Goal: Task Accomplishment & Management: Use online tool/utility

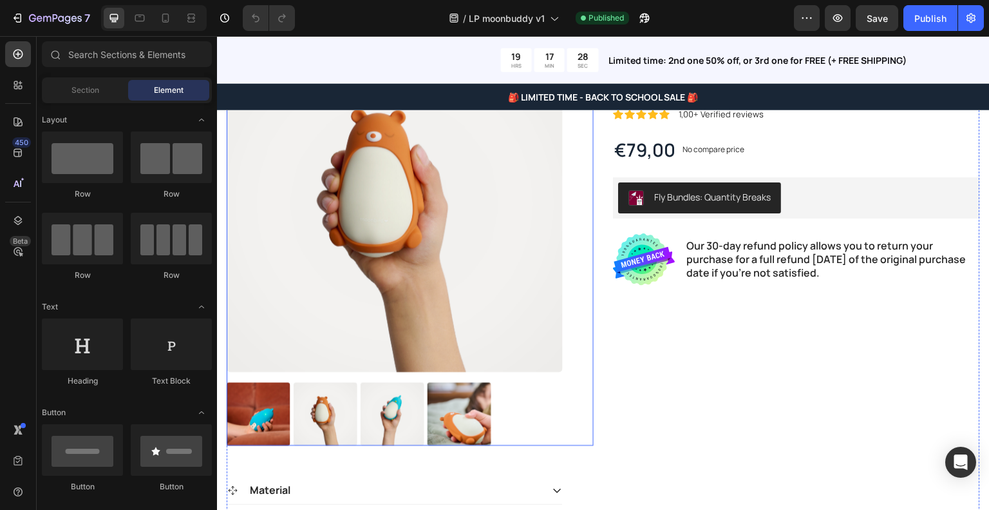
scroll to position [182, 0]
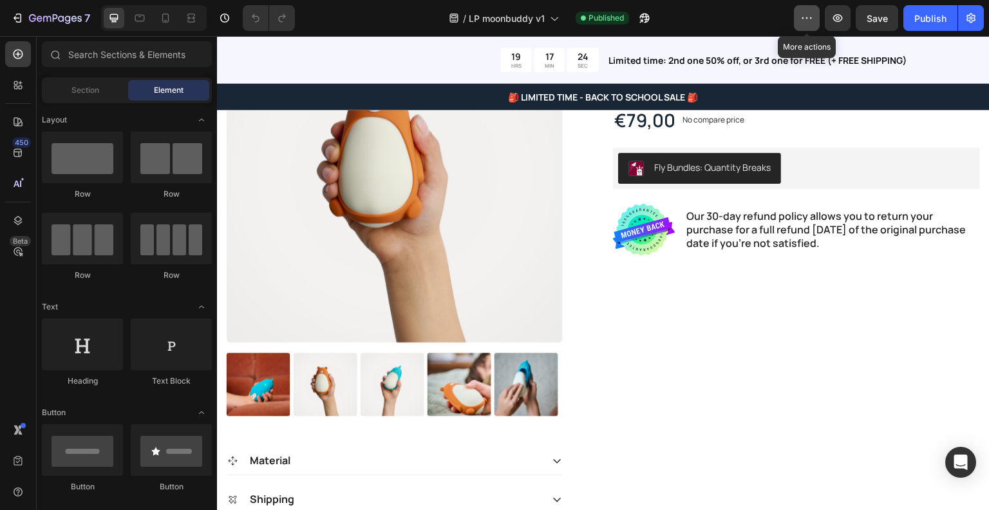
click at [802, 12] on icon "button" at bounding box center [807, 18] width 13 height 13
click at [844, 20] on icon "button" at bounding box center [838, 18] width 13 height 13
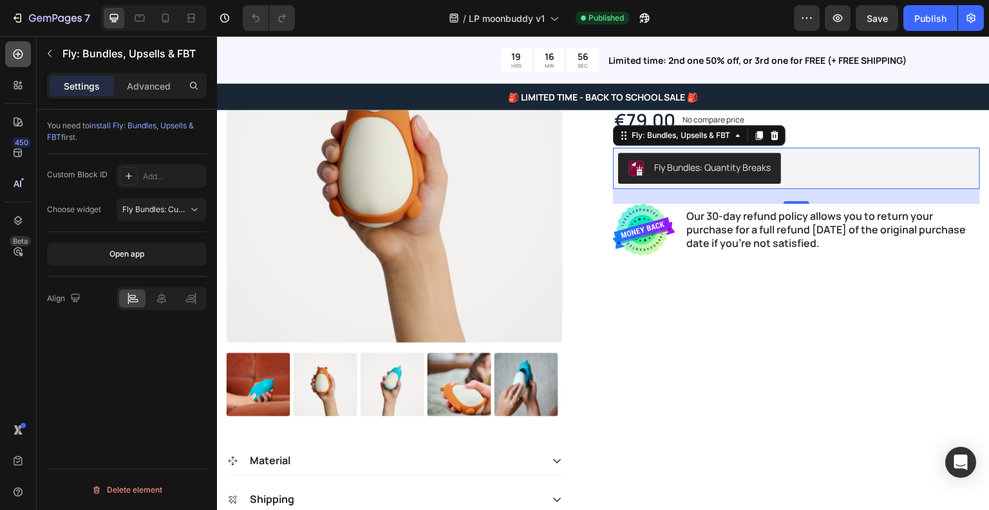
click at [18, 59] on icon at bounding box center [19, 55] width 10 height 10
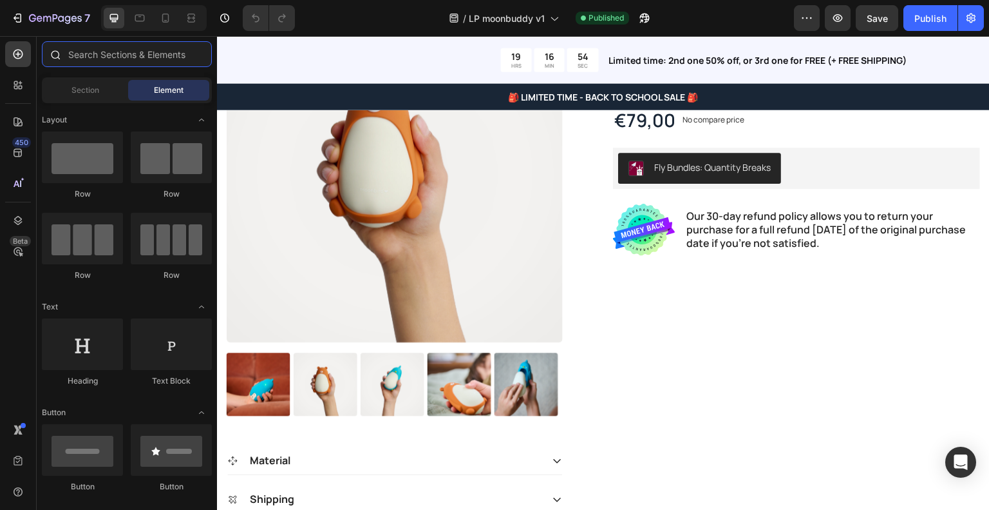
click at [98, 57] on input "text" at bounding box center [127, 54] width 170 height 26
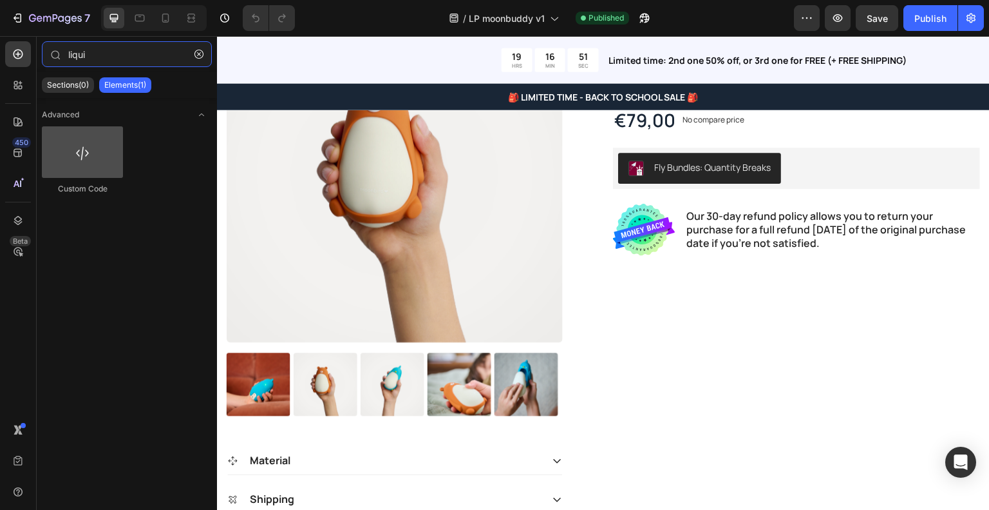
type input "liqui"
click at [70, 155] on div at bounding box center [82, 152] width 81 height 52
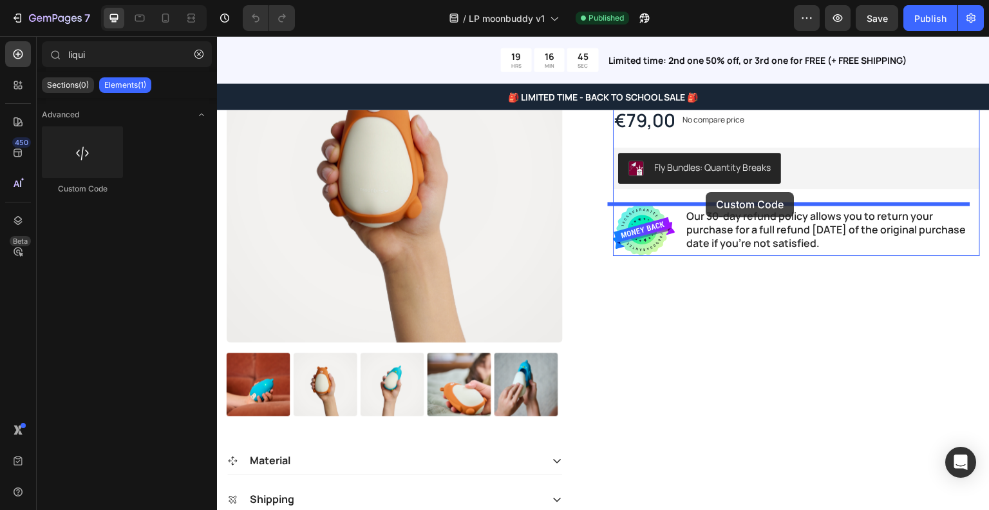
drag, startPoint x: 306, startPoint y: 197, endPoint x: 707, endPoint y: 192, distance: 400.7
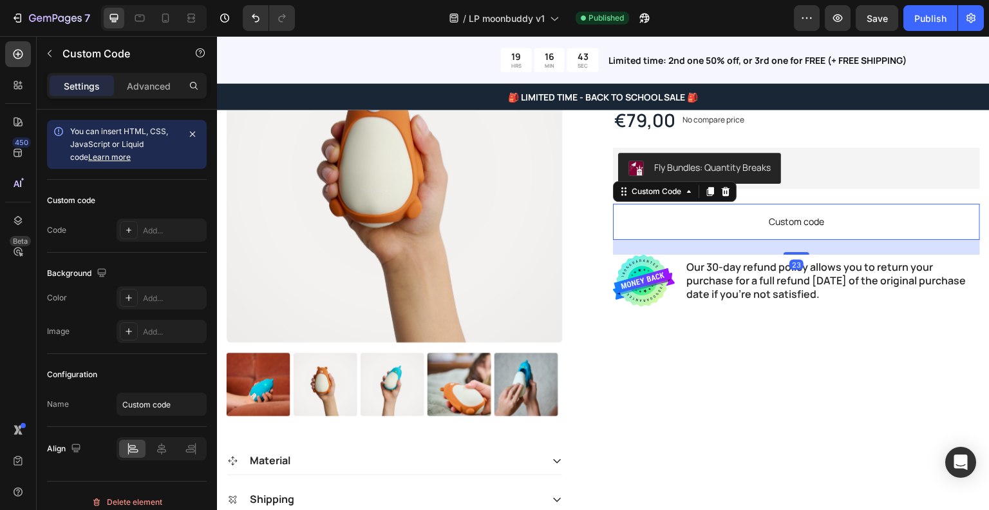
click at [725, 216] on span "Custom code" at bounding box center [796, 221] width 367 height 15
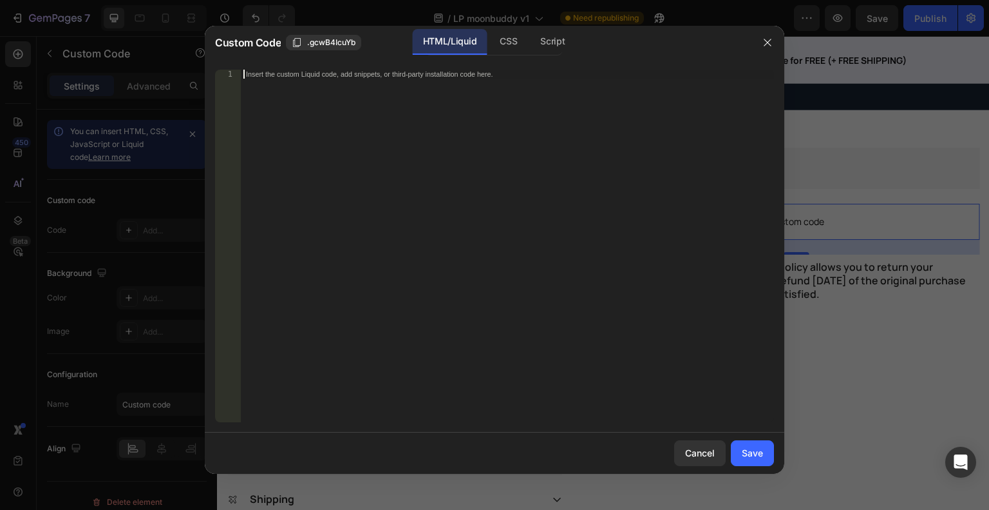
click at [571, 90] on div "Insert the custom Liquid code, add snippets, or third-party installation code h…" at bounding box center [507, 255] width 533 height 370
paste textarea "</script>"
type textarea "</script>"
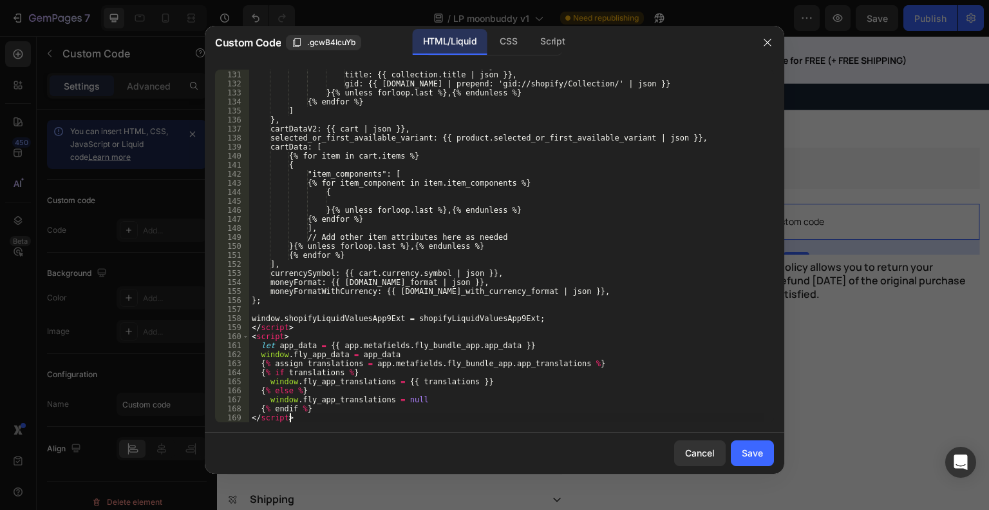
scroll to position [1172, 0]
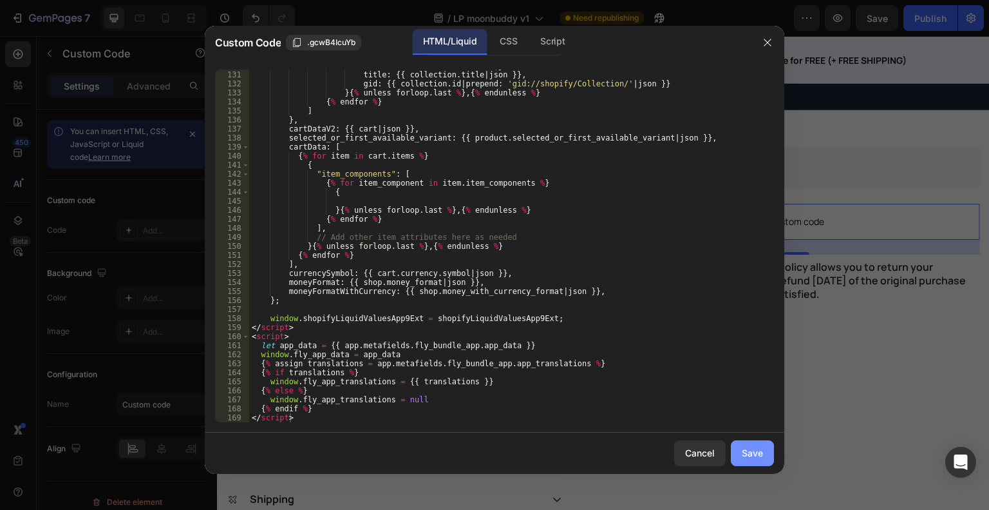
click at [749, 448] on div "Save" at bounding box center [752, 453] width 21 height 14
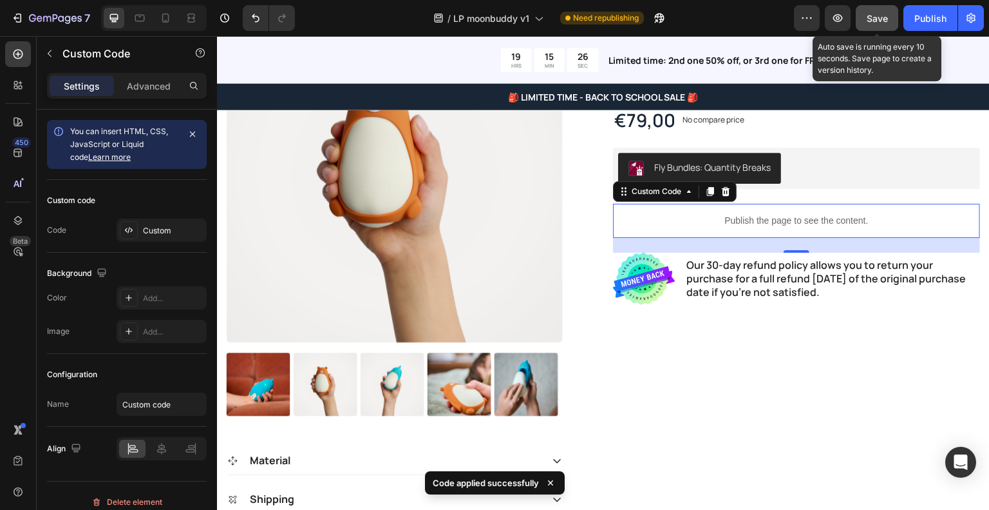
click at [870, 13] on span "Save" at bounding box center [877, 18] width 21 height 11
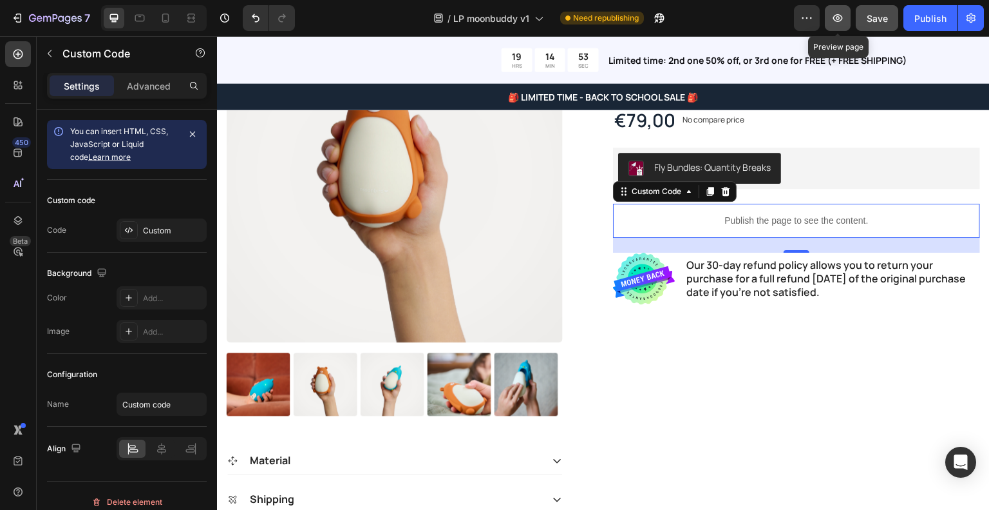
click at [843, 10] on button "button" at bounding box center [838, 18] width 26 height 26
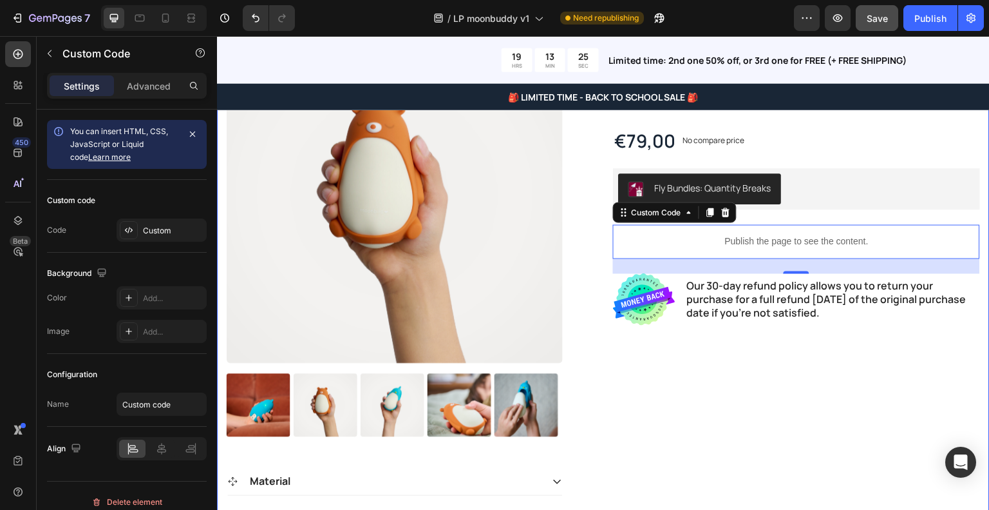
scroll to position [162, 0]
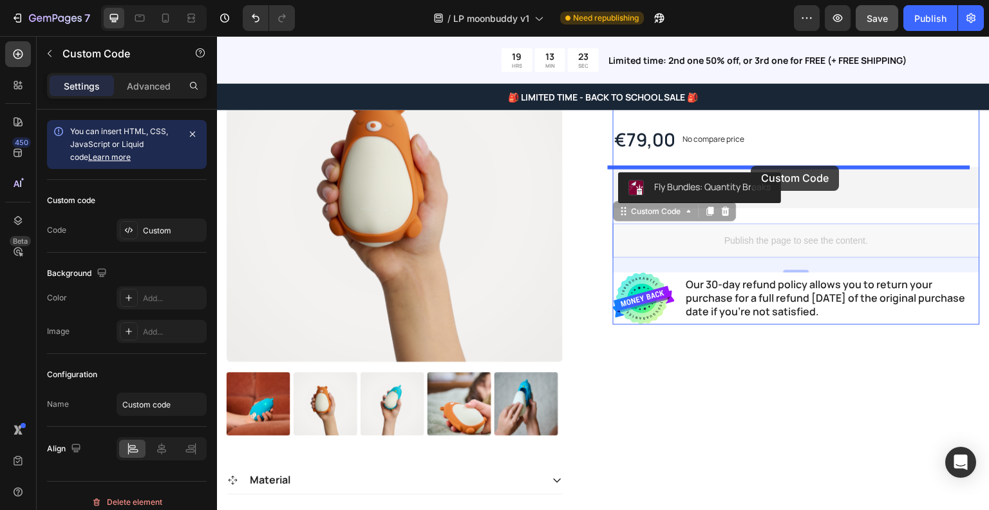
drag, startPoint x: 767, startPoint y: 236, endPoint x: 752, endPoint y: 166, distance: 72.5
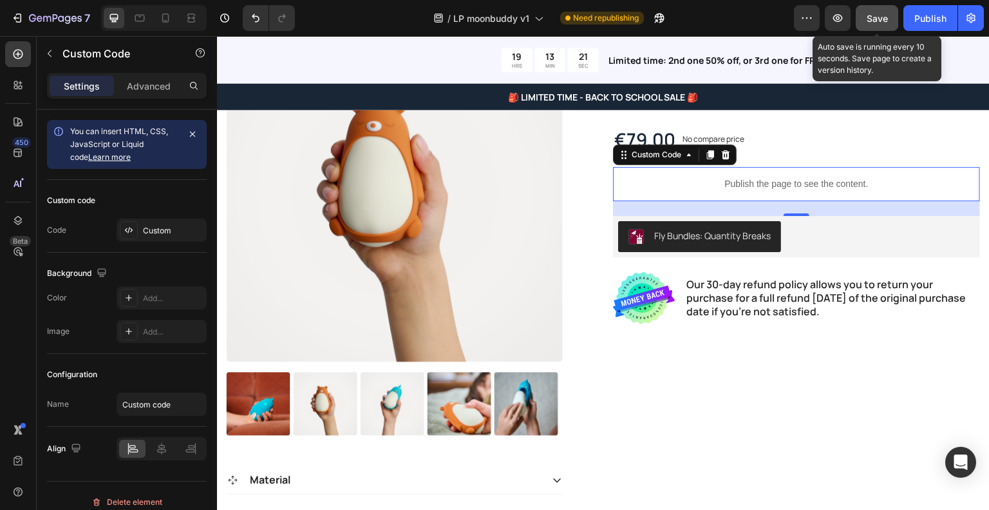
click at [881, 16] on span "Save" at bounding box center [877, 18] width 21 height 11
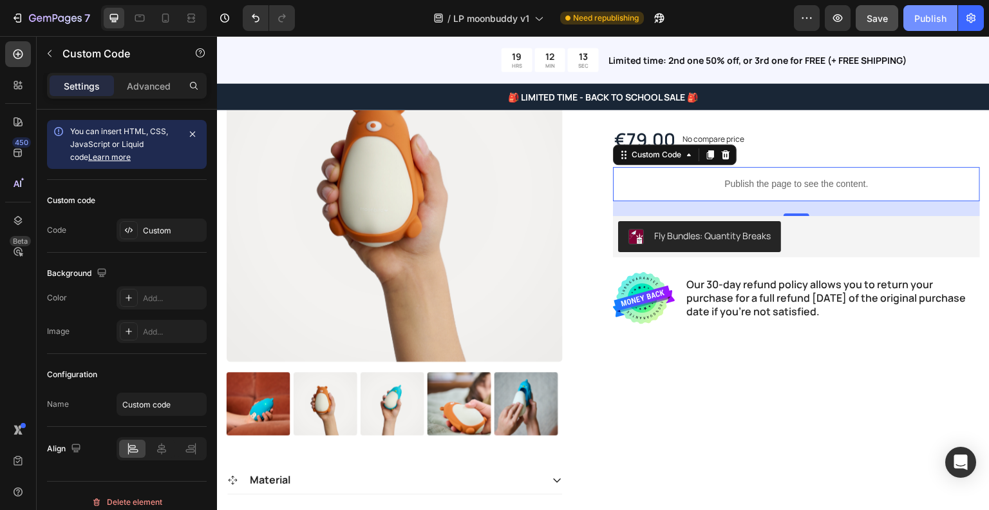
click at [918, 6] on button "Publish" at bounding box center [931, 18] width 54 height 26
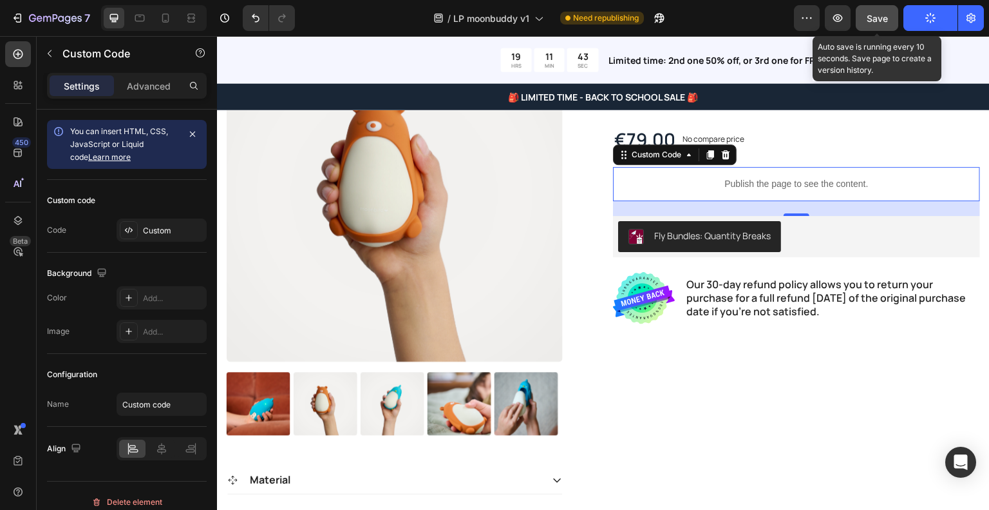
click at [873, 13] on span "Save" at bounding box center [877, 18] width 21 height 11
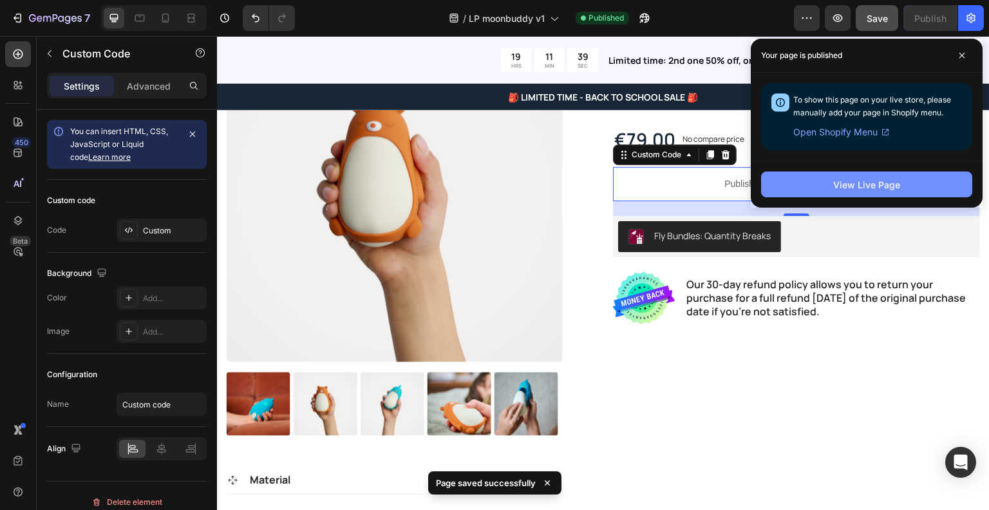
click at [855, 187] on div "View Live Page" at bounding box center [867, 185] width 67 height 14
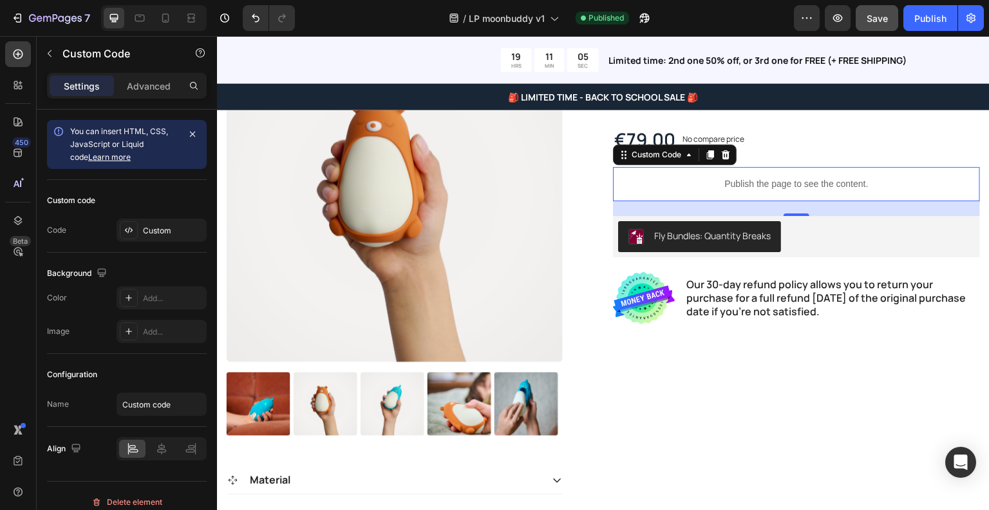
click at [714, 181] on p "Publish the page to see the content." at bounding box center [796, 184] width 367 height 14
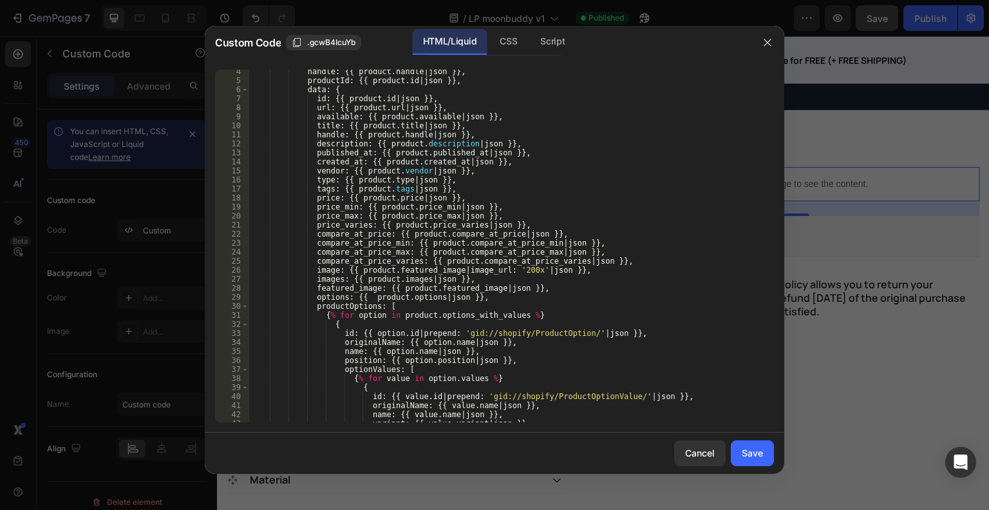
scroll to position [0, 0]
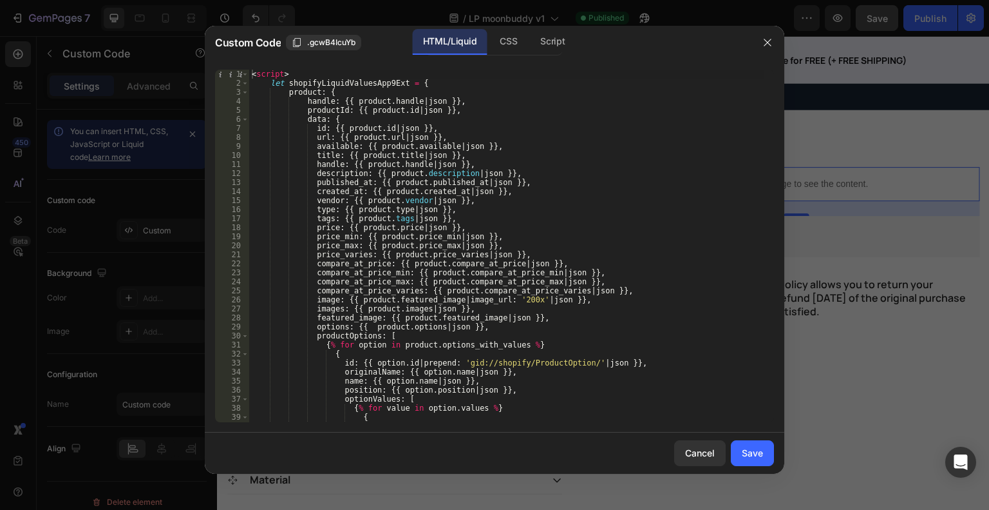
type textarea "<script>"
click at [392, 73] on div "< script > let shopifyLiquidValuesApp9Ext = { product : { handle : {{ product .…" at bounding box center [506, 255] width 515 height 370
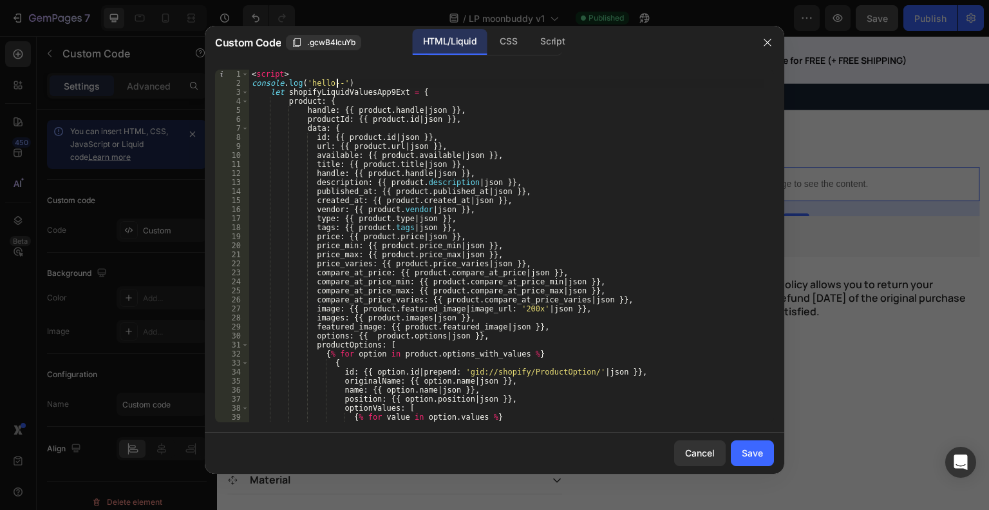
scroll to position [0, 7]
type textarea "console.log('hello---')"
click at [740, 444] on button "Save" at bounding box center [752, 453] width 43 height 26
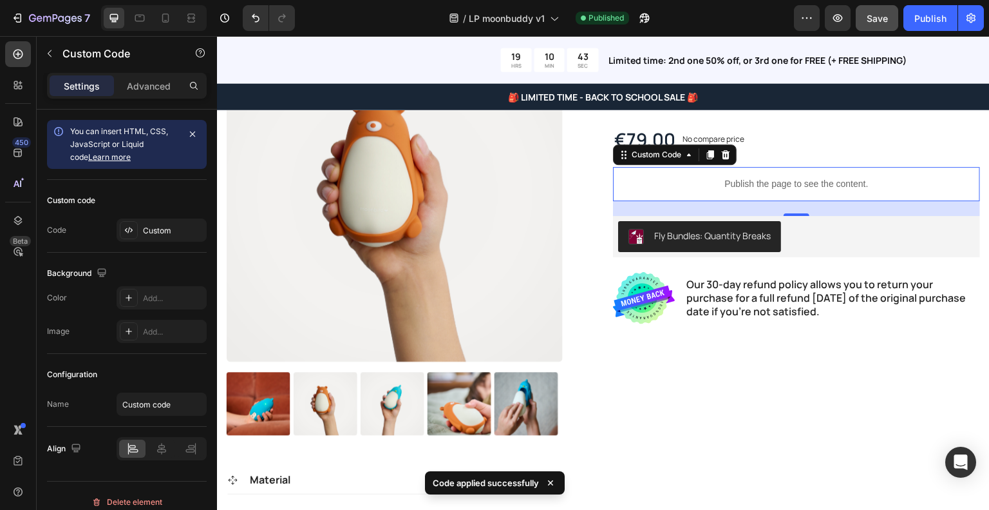
click at [763, 180] on p "Publish the page to see the content." at bounding box center [796, 184] width 367 height 14
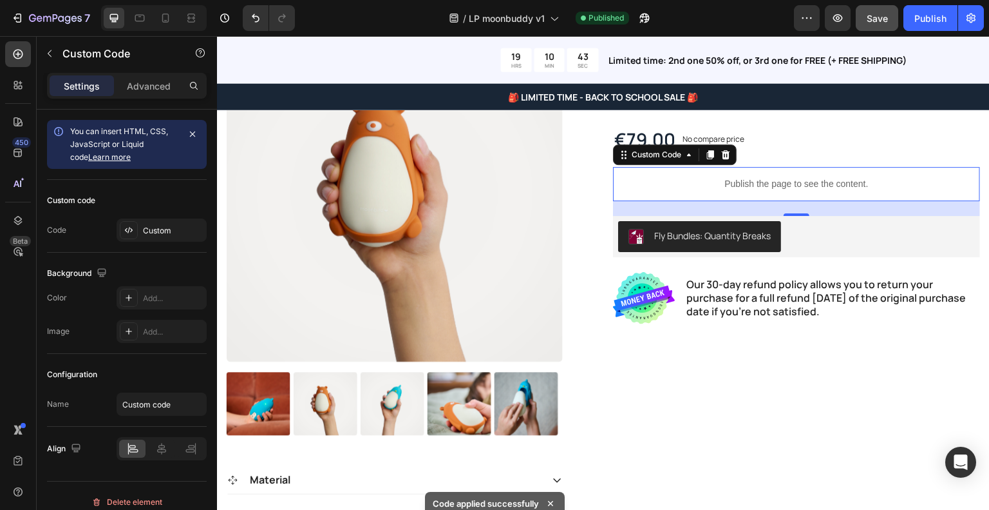
click at [763, 180] on p "Publish the page to see the content." at bounding box center [796, 184] width 367 height 14
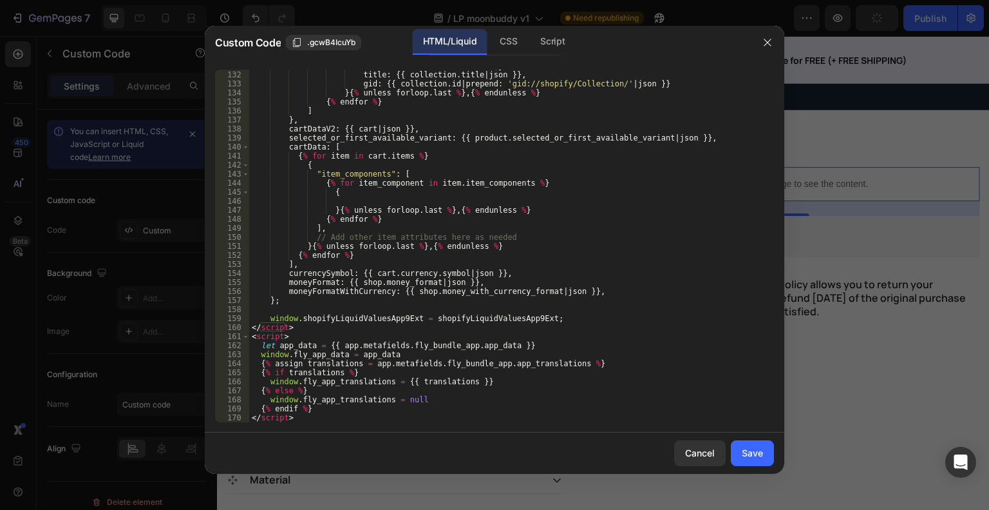
scroll to position [1180, 0]
click at [468, 209] on div "handle : {{ collection . handle | json }} , title : {{ collection . title | jso…" at bounding box center [506, 246] width 515 height 370
type textarea "{% endif %} </script>"
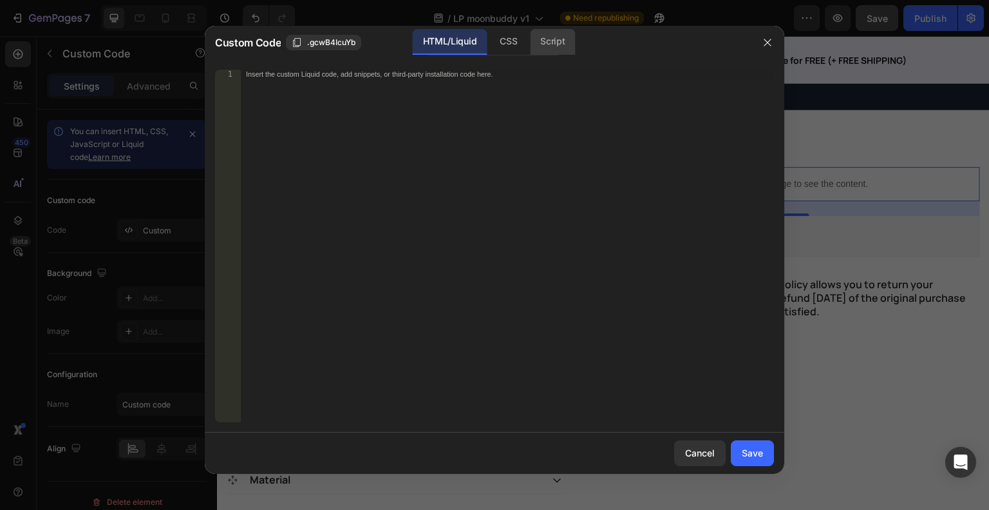
click at [552, 49] on div "Script" at bounding box center [552, 42] width 45 height 26
click at [458, 109] on div "Insert the Javascript code to add interaction and animation to your content her…" at bounding box center [507, 255] width 533 height 370
paste textarea "</script>"
type textarea "</script>"
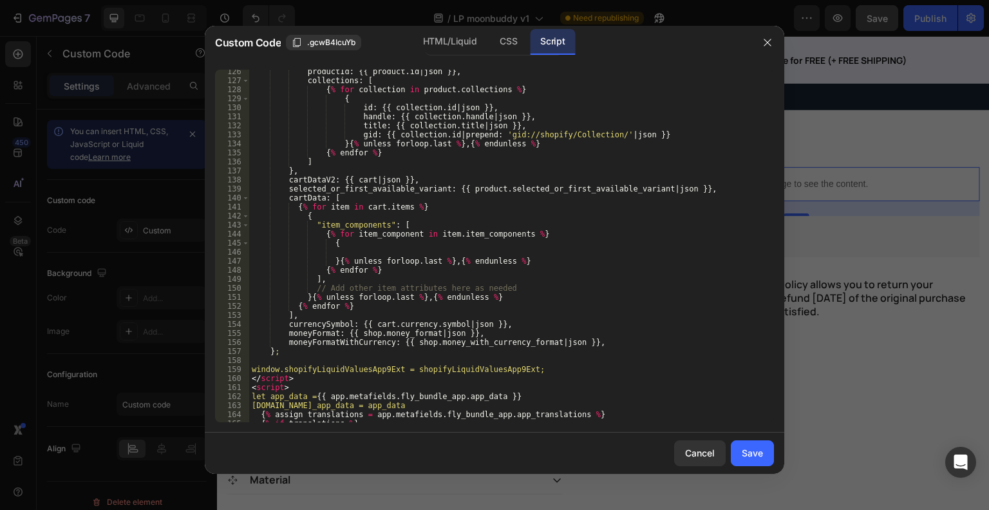
scroll to position [1130, 0]
click at [741, 450] on button "Save" at bounding box center [752, 453] width 43 height 26
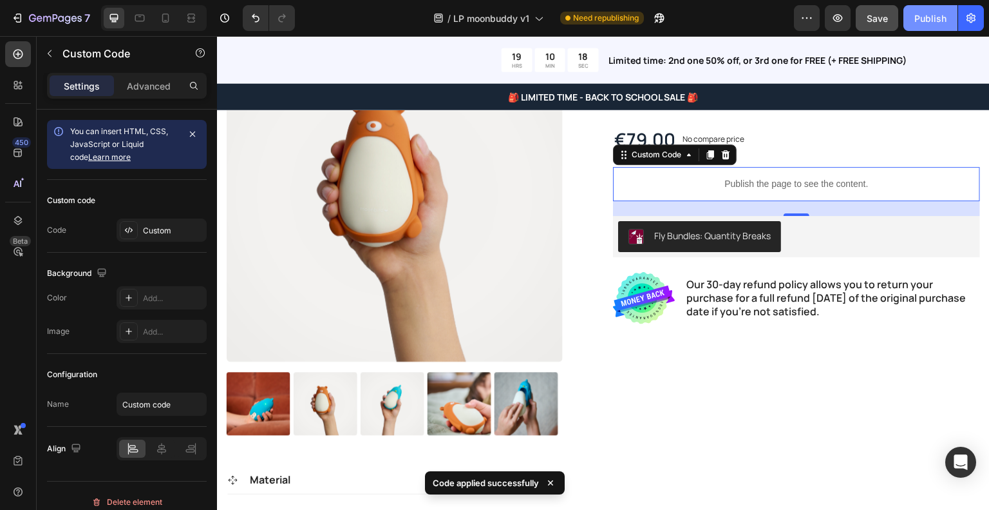
click at [933, 19] on div "Publish" at bounding box center [931, 19] width 32 height 14
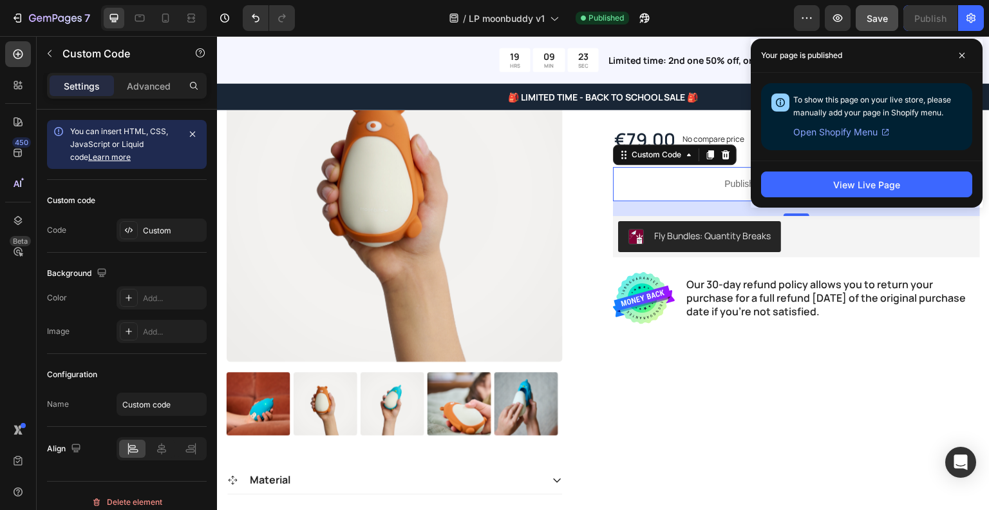
click at [669, 181] on p "Publish the page to see the content." at bounding box center [796, 184] width 367 height 14
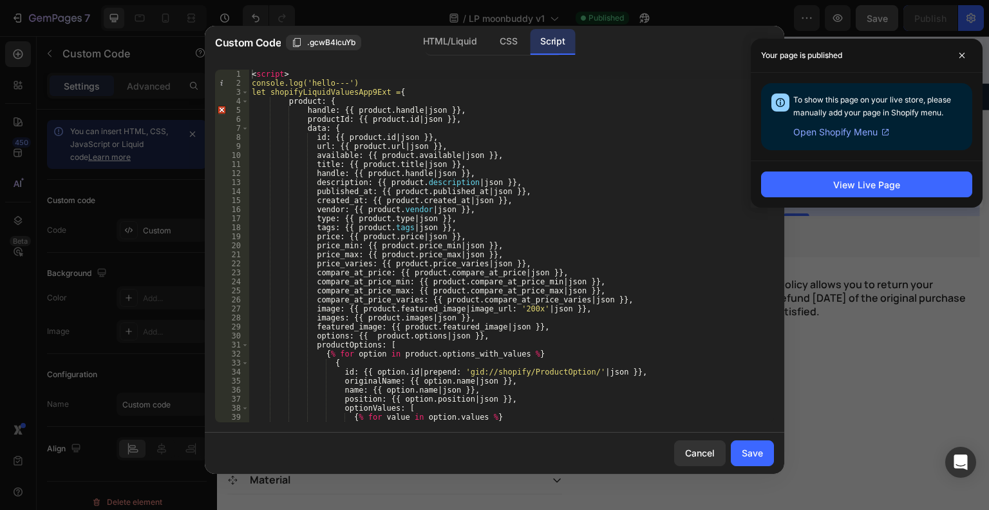
scroll to position [0, 0]
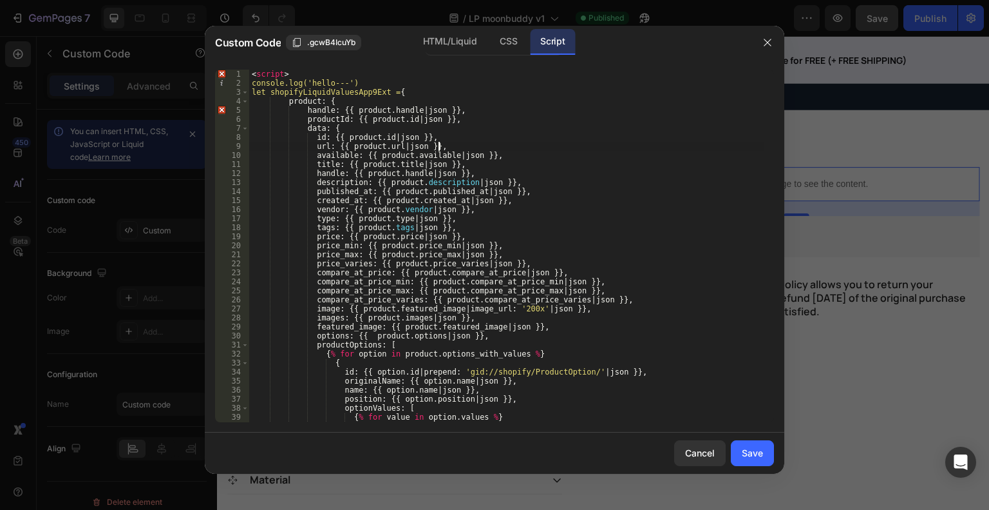
click at [520, 147] on div "< script > console.log('hello---') let shopifyLiquidValuesApp9Ext = { product :…" at bounding box center [506, 255] width 515 height 370
type textarea "{% endif %} </script>"
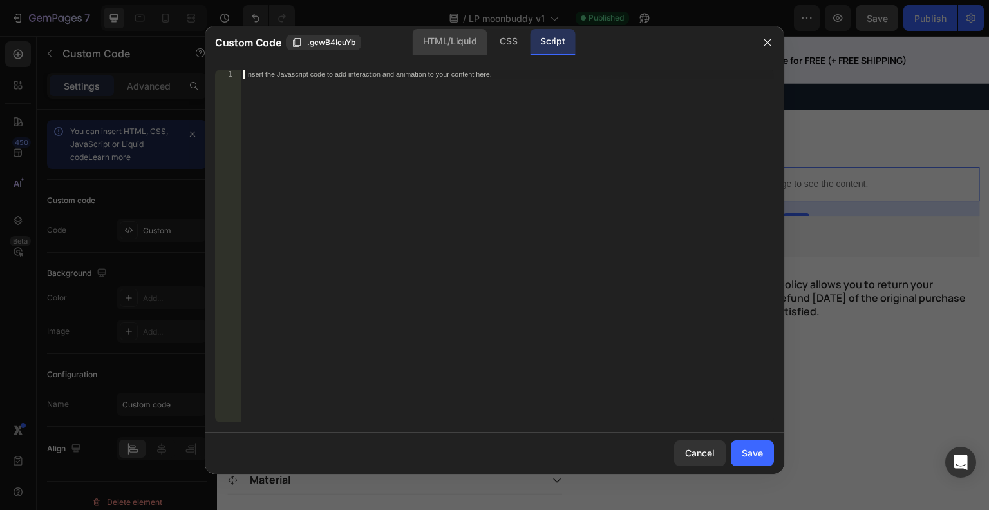
click at [456, 44] on div "HTML/Liquid" at bounding box center [450, 42] width 74 height 26
click at [429, 100] on div "Insert the custom Liquid code, add snippets, or third-party installation code h…" at bounding box center [507, 255] width 533 height 370
paste textarea "</script>"
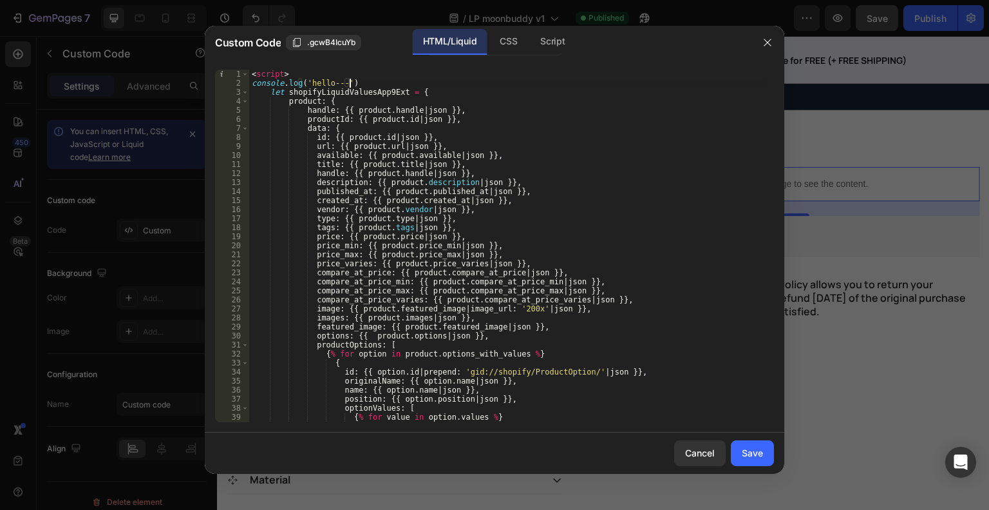
click at [374, 79] on div "< script > console . log ( 'hello---' ) let shopifyLiquidValuesApp9Ext = { prod…" at bounding box center [506, 255] width 515 height 370
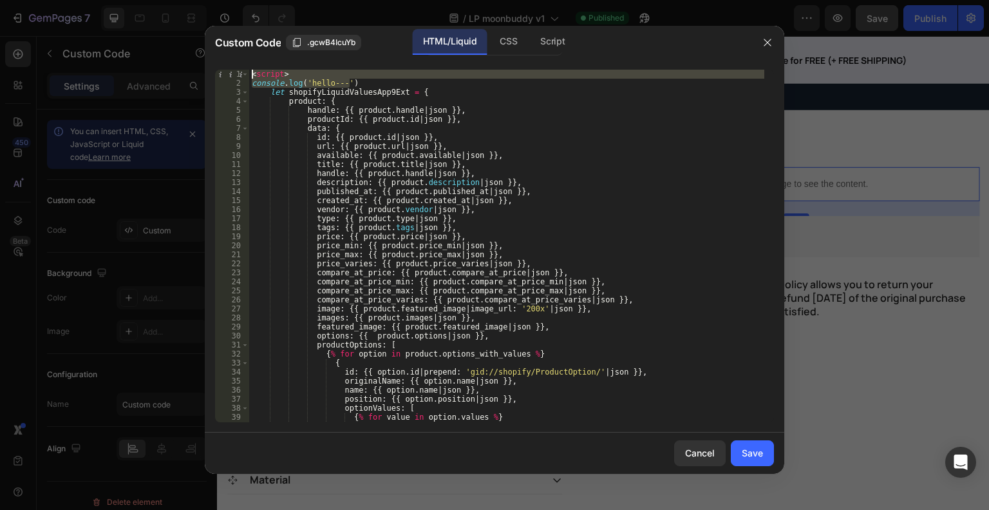
drag, startPoint x: 374, startPoint y: 79, endPoint x: 353, endPoint y: 69, distance: 23.0
click at [353, 70] on div "< script > console . log ( 'hello---' ) let shopifyLiquidValuesApp9Ext = { prod…" at bounding box center [506, 255] width 515 height 370
click at [368, 77] on div "< script > console . log ( 'hello---' ) let shopifyLiquidValuesApp9Ext = { prod…" at bounding box center [506, 246] width 515 height 352
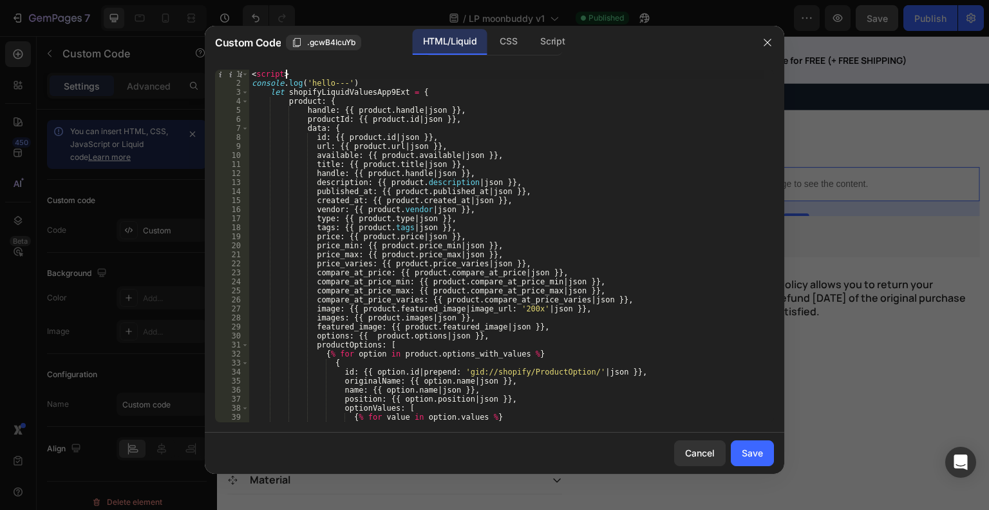
drag, startPoint x: 368, startPoint y: 77, endPoint x: 352, endPoint y: 71, distance: 17.1
click at [352, 71] on div "< script > console . log ( 'hello---' ) let shopifyLiquidValuesApp9Ext = { prod…" at bounding box center [506, 255] width 515 height 370
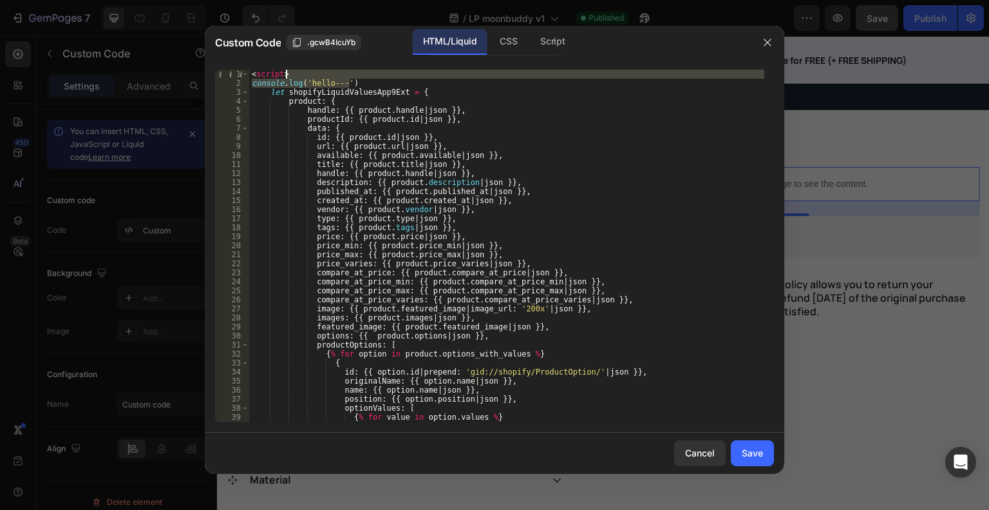
drag, startPoint x: 364, startPoint y: 82, endPoint x: 350, endPoint y: 71, distance: 17.0
click at [350, 71] on div "< script > console . log ( 'hello---' ) let shopifyLiquidValuesApp9Ext = { prod…" at bounding box center [506, 255] width 515 height 370
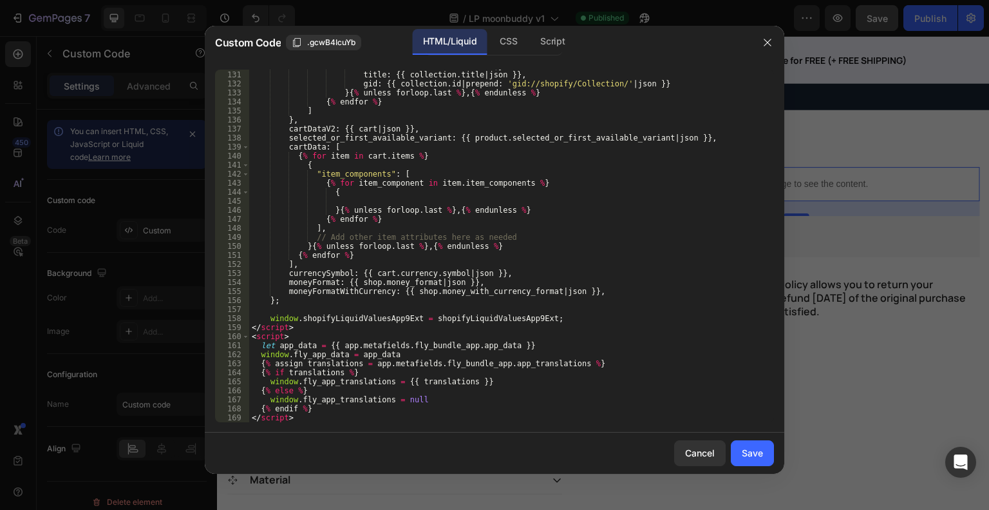
scroll to position [1172, 0]
click at [305, 338] on div "handle : {{ collection . handle | json }} , title : {{ collection . title | jso…" at bounding box center [506, 246] width 515 height 370
paste textarea "console.log('hello---')"
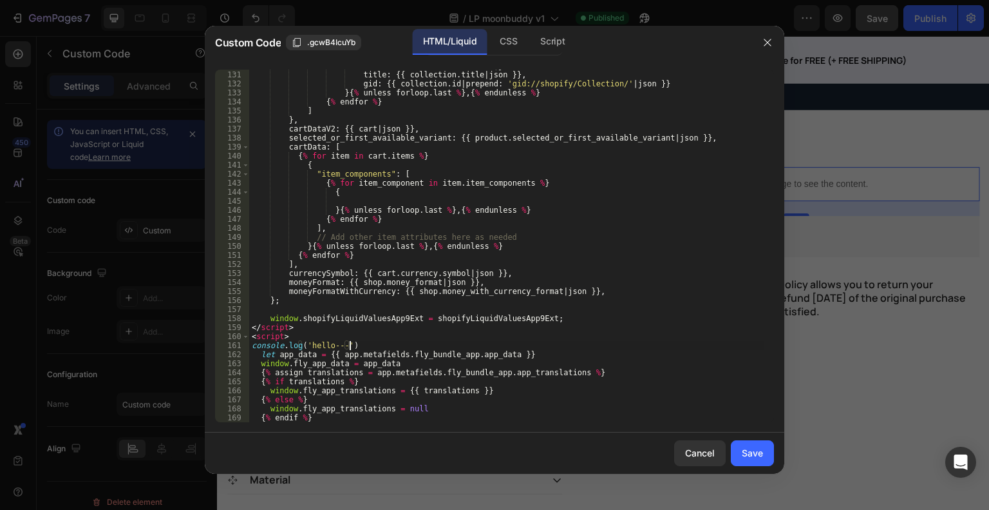
scroll to position [0, 8]
type textarea "console.log('hello---');"
click at [759, 448] on div "Save" at bounding box center [752, 453] width 21 height 14
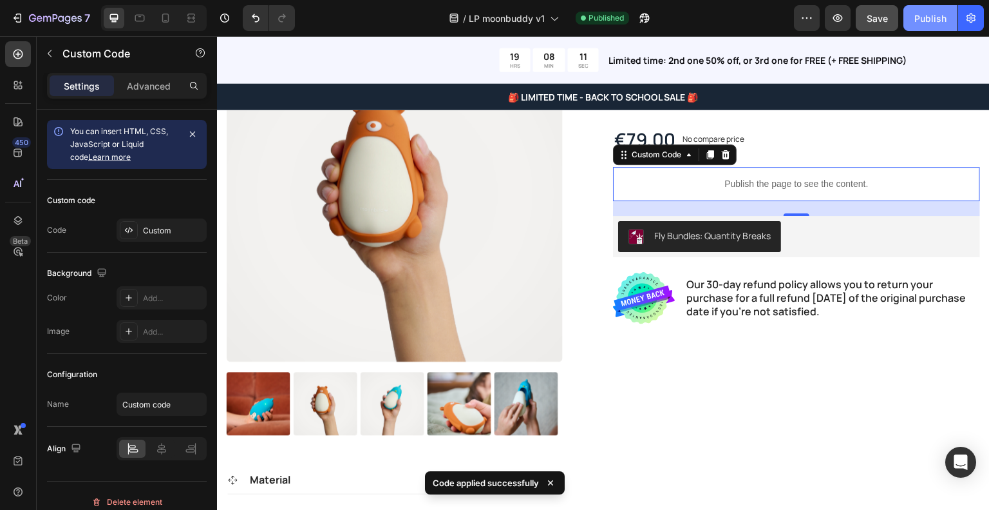
click at [935, 16] on div "Publish" at bounding box center [931, 19] width 32 height 14
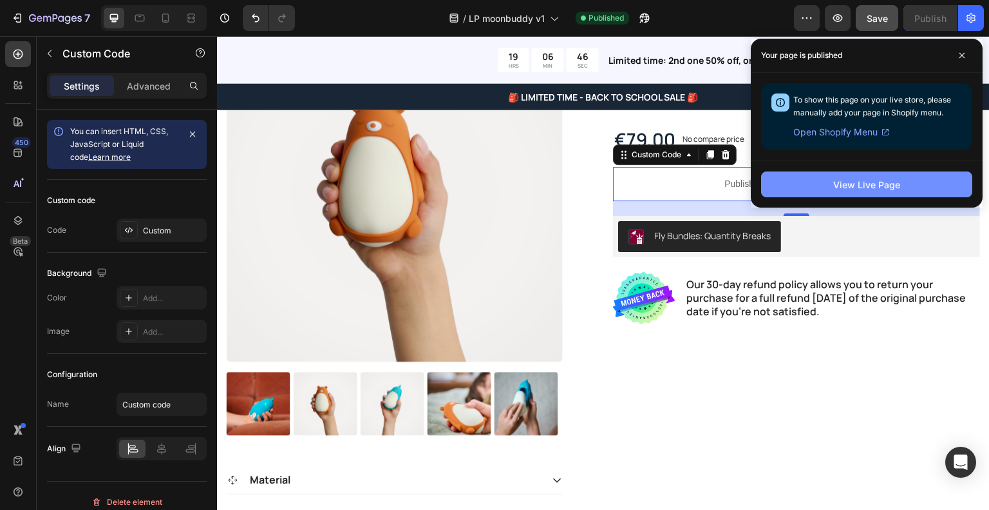
click at [841, 179] on div "View Live Page" at bounding box center [867, 185] width 67 height 14
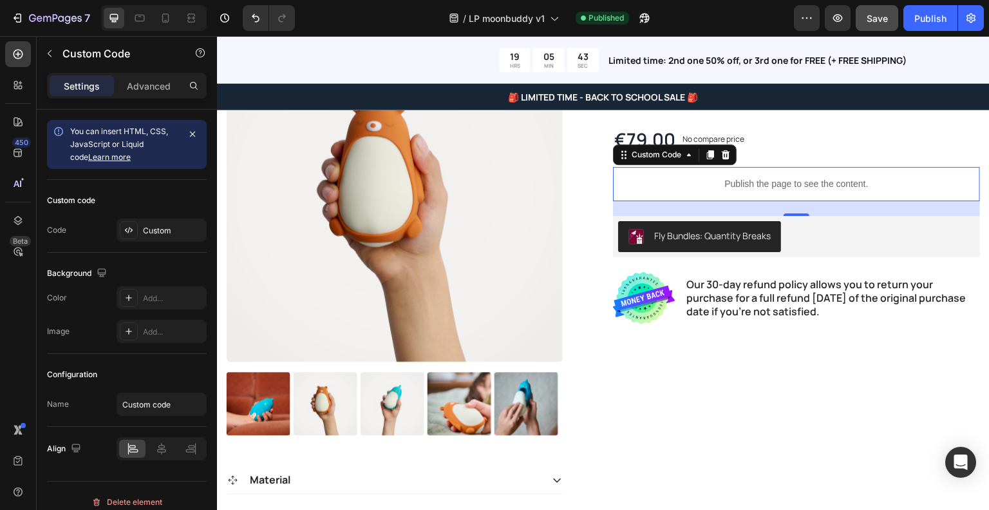
click at [772, 173] on div "Publish the page to see the content." at bounding box center [796, 184] width 367 height 34
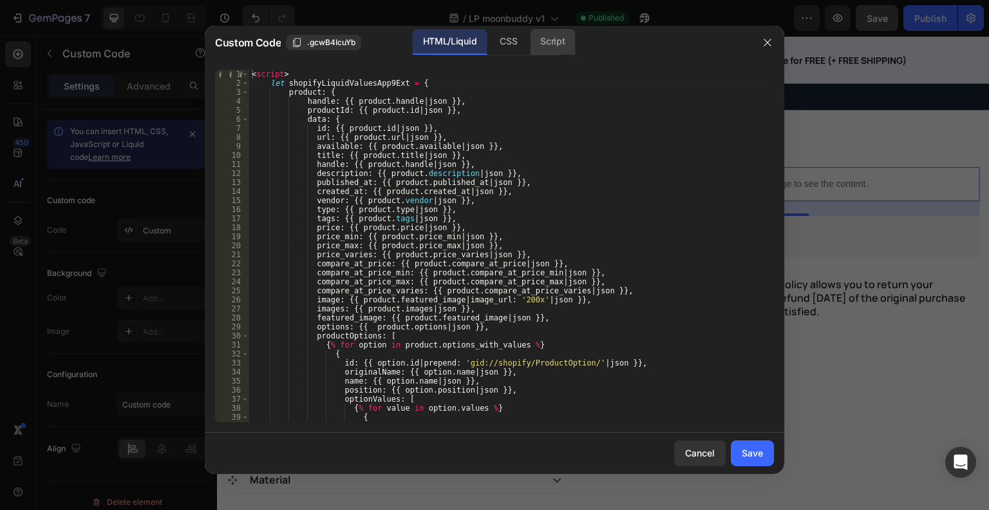
click at [544, 46] on div "Script" at bounding box center [552, 42] width 45 height 26
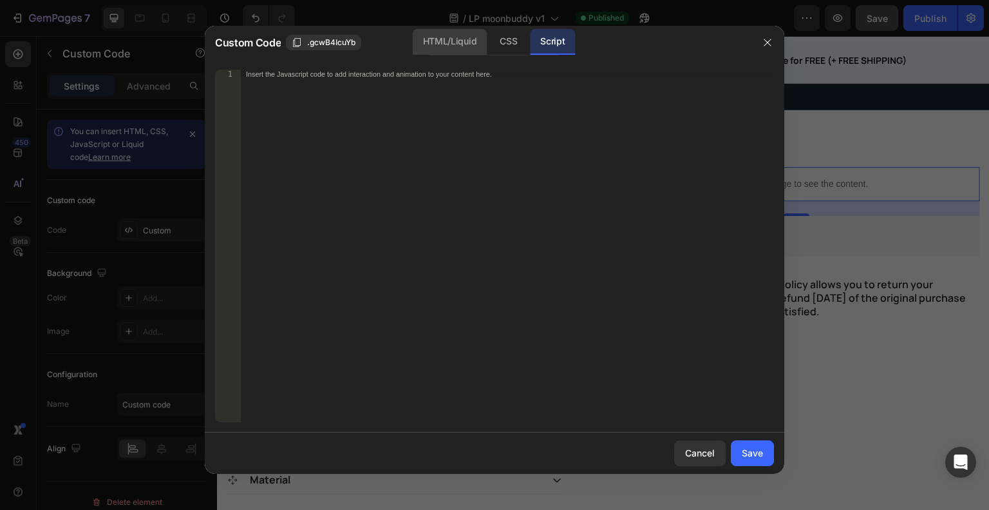
click at [453, 42] on div "HTML/Liquid" at bounding box center [450, 42] width 74 height 26
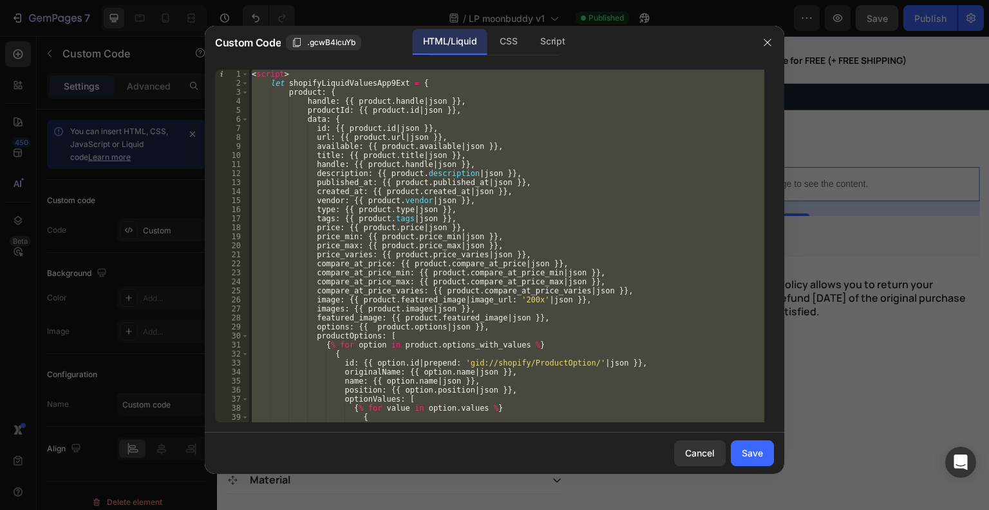
click at [457, 164] on div "< script > let shopifyLiquidValuesApp9Ext = { product : { handle : {{ product .…" at bounding box center [506, 246] width 515 height 352
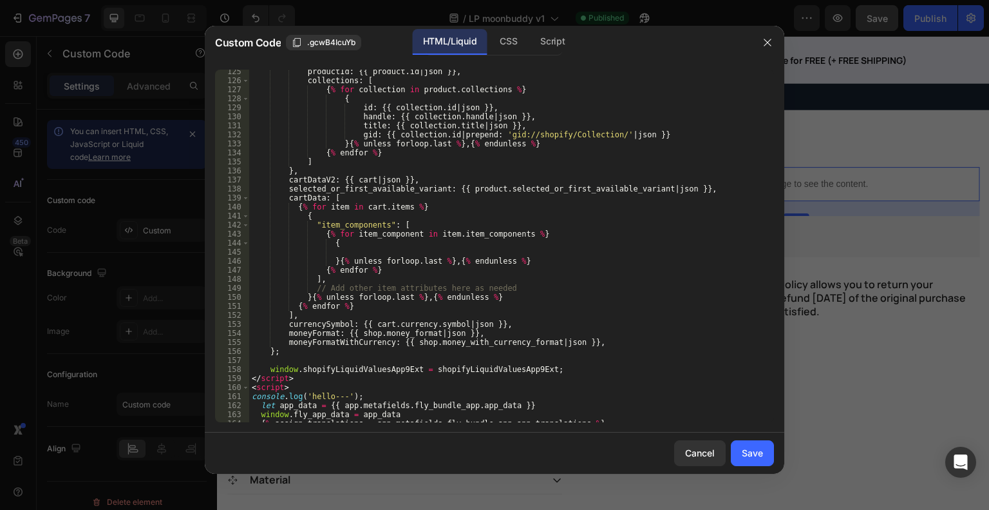
scroll to position [1180, 0]
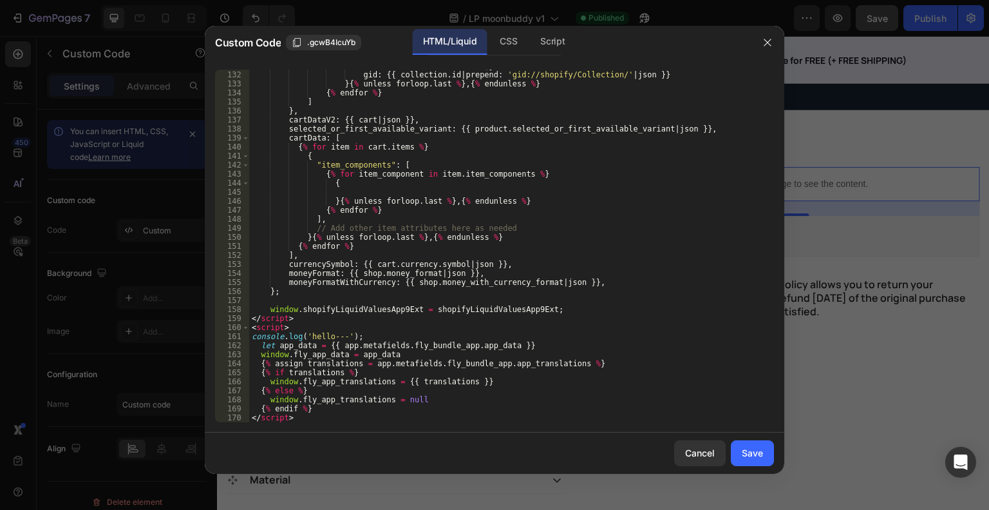
type textarea "{% endif %} </script>"
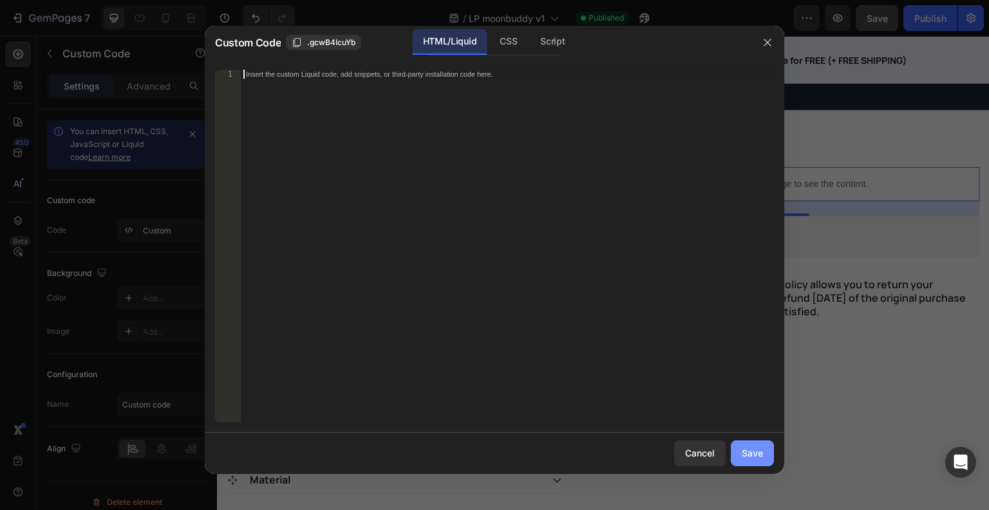
click at [765, 461] on button "Save" at bounding box center [752, 453] width 43 height 26
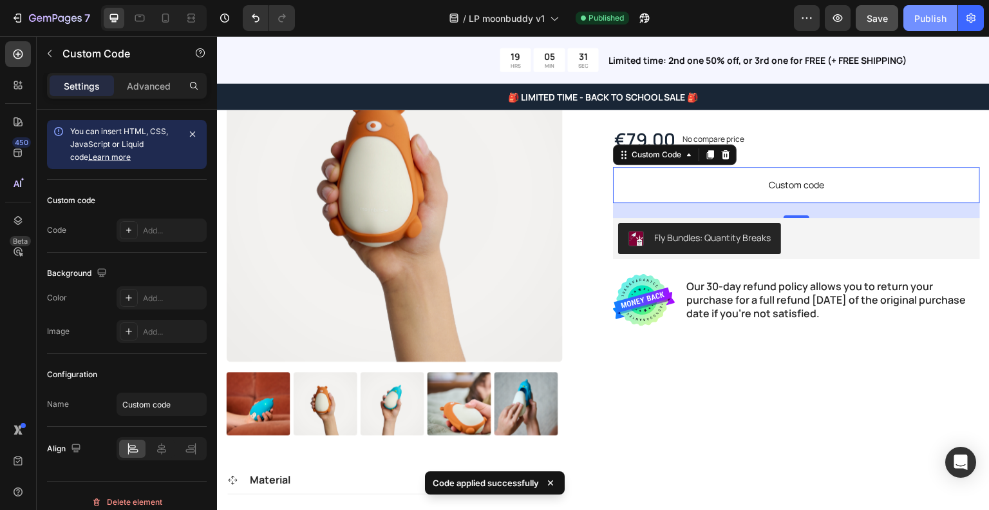
click at [908, 16] on button "Publish" at bounding box center [931, 18] width 54 height 26
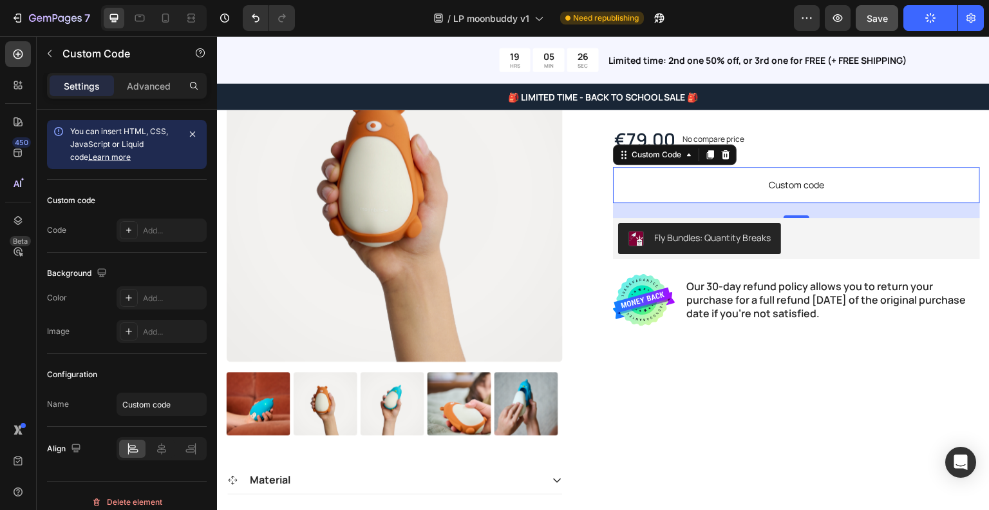
click at [827, 191] on span "Custom code" at bounding box center [796, 184] width 367 height 15
click at [777, 179] on span "Custom code" at bounding box center [796, 184] width 367 height 15
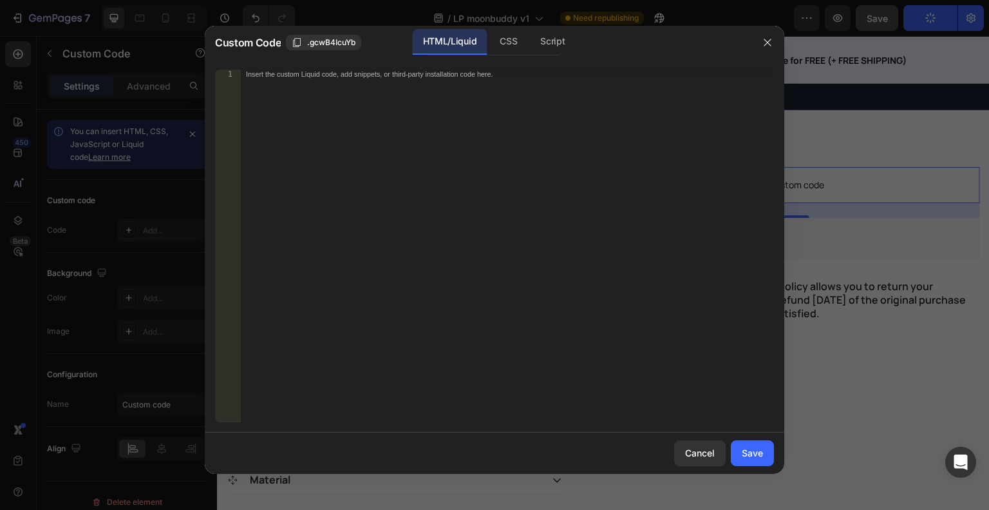
click at [596, 138] on div "Insert the custom Liquid code, add snippets, or third-party installation code h…" at bounding box center [507, 255] width 533 height 370
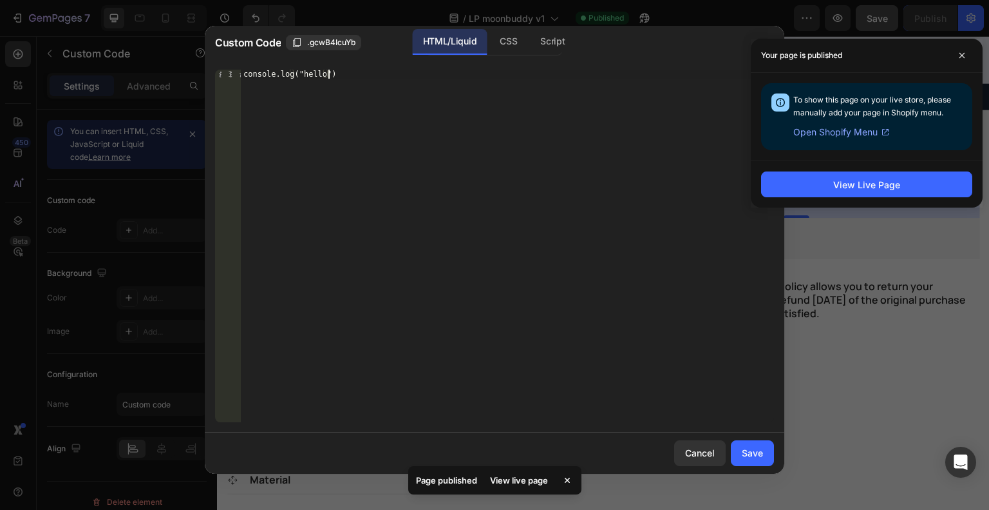
scroll to position [0, 6]
type textarea "console.log("hello");"
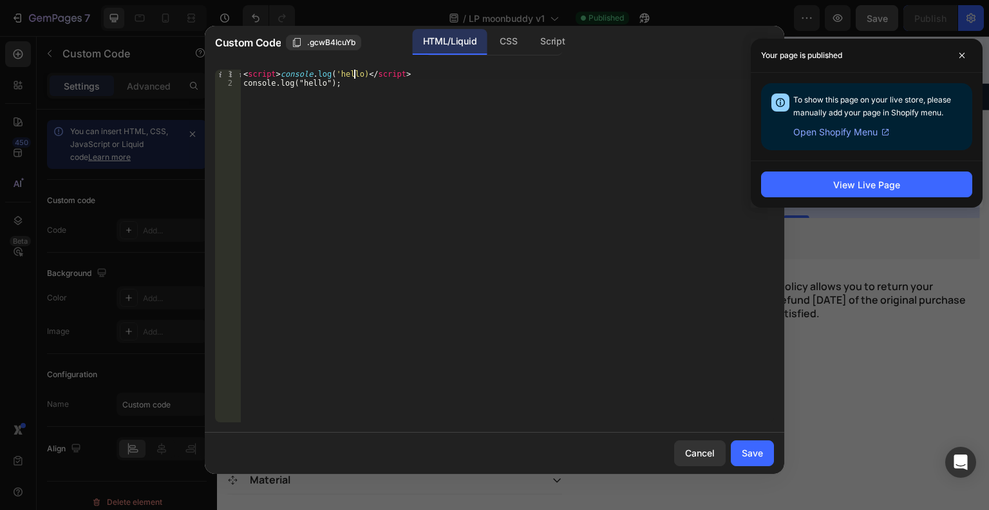
scroll to position [0, 10]
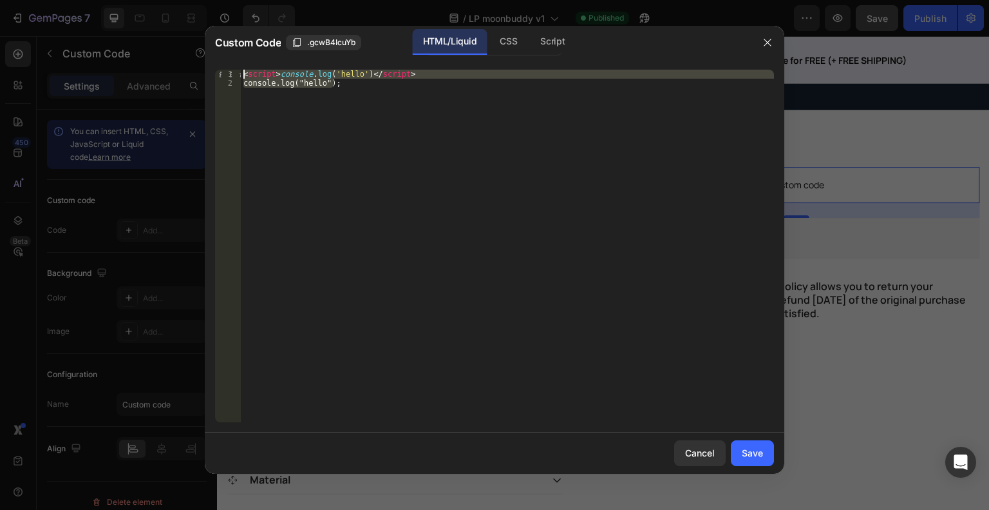
drag, startPoint x: 428, startPoint y: 82, endPoint x: 421, endPoint y: 68, distance: 15.8
click at [421, 68] on div "<script>console.log('hello')</script> 1 2 < script > console . log ( 'hello' ) …" at bounding box center [495, 245] width 580 height 373
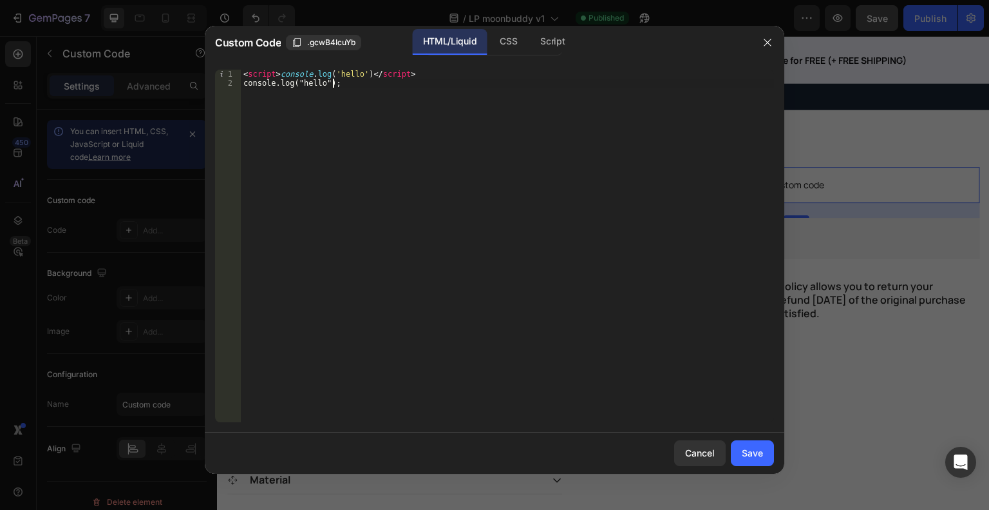
click at [428, 88] on div "< script > console . log ( 'hello' ) </ script > console.log("hello");" at bounding box center [507, 255] width 533 height 370
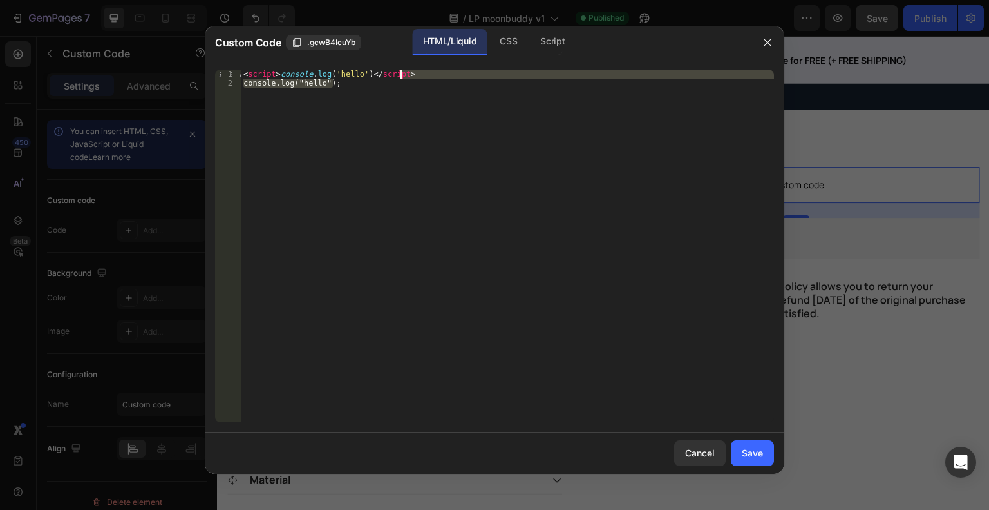
drag, startPoint x: 428, startPoint y: 88, endPoint x: 428, endPoint y: 74, distance: 13.5
click at [428, 74] on div "< script > console . log ( 'hello' ) </ script > console.log("hello");" at bounding box center [507, 255] width 533 height 370
type textarea "<script>console.log('hello')</script>"
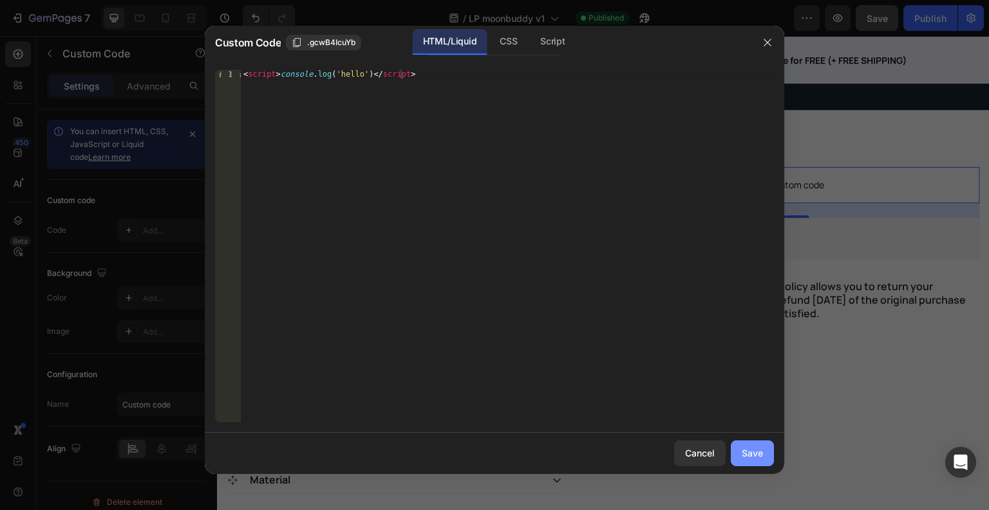
click at [750, 443] on button "Save" at bounding box center [752, 453] width 43 height 26
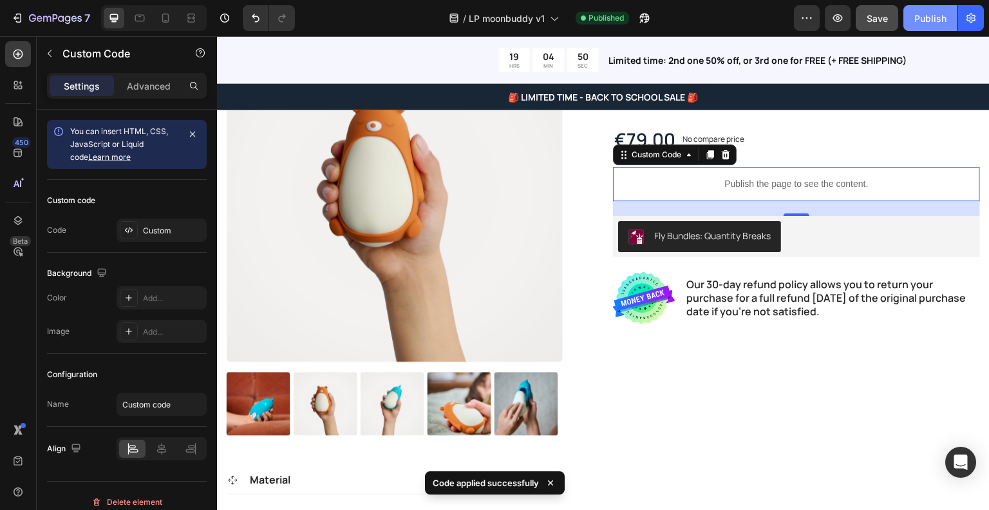
click at [922, 5] on button "Publish" at bounding box center [931, 18] width 54 height 26
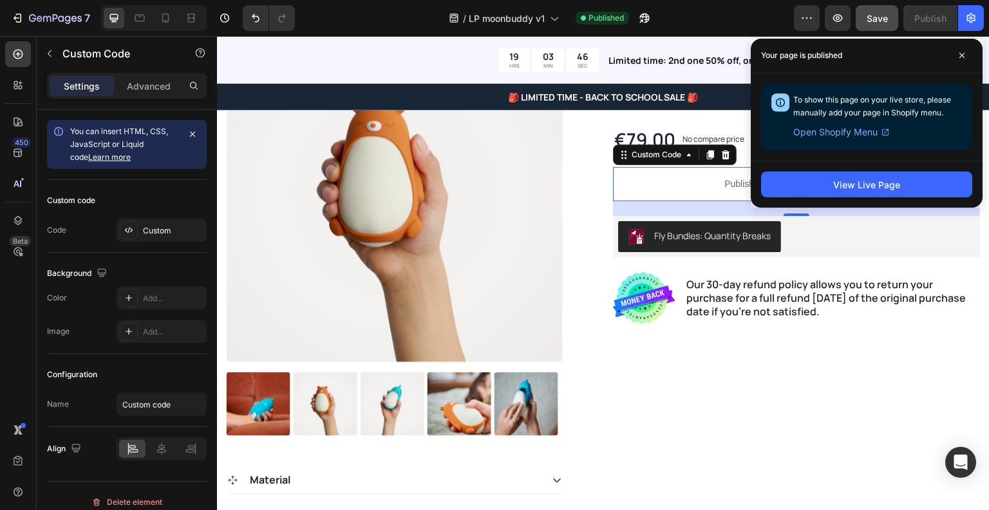
click at [713, 186] on p "Publish the page to see the content." at bounding box center [796, 184] width 367 height 14
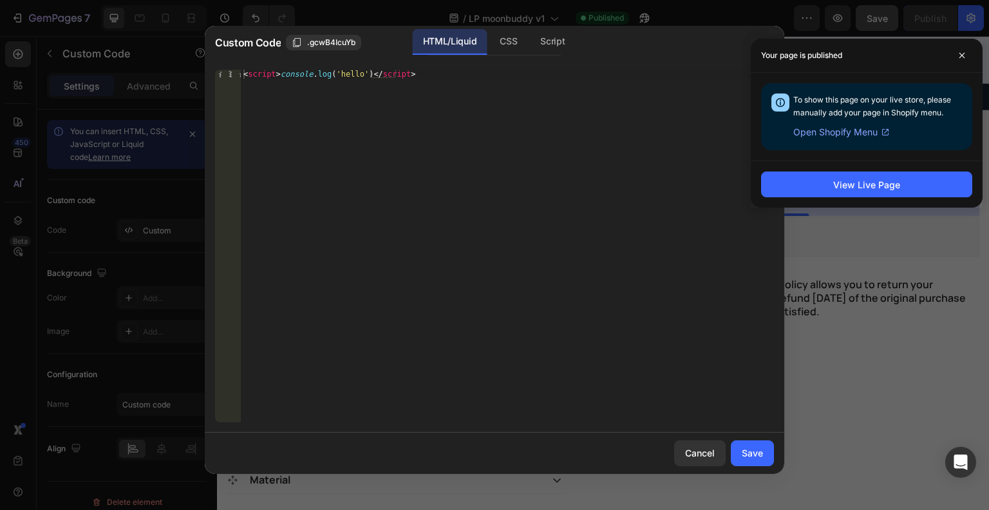
type textarea "<script>console.log('hello')</script>"
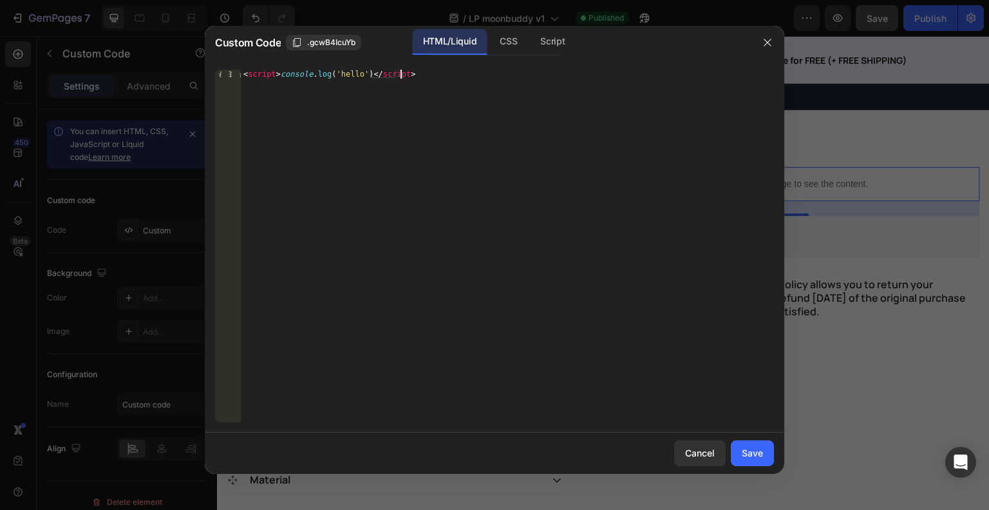
click at [575, 132] on div "< script > console . log ( 'hello' ) </ script >" at bounding box center [507, 255] width 533 height 370
click at [375, 84] on div "Insert the custom Liquid code, add snippets, or third-party installation code h…" at bounding box center [507, 255] width 533 height 370
paste textarea "</script>"
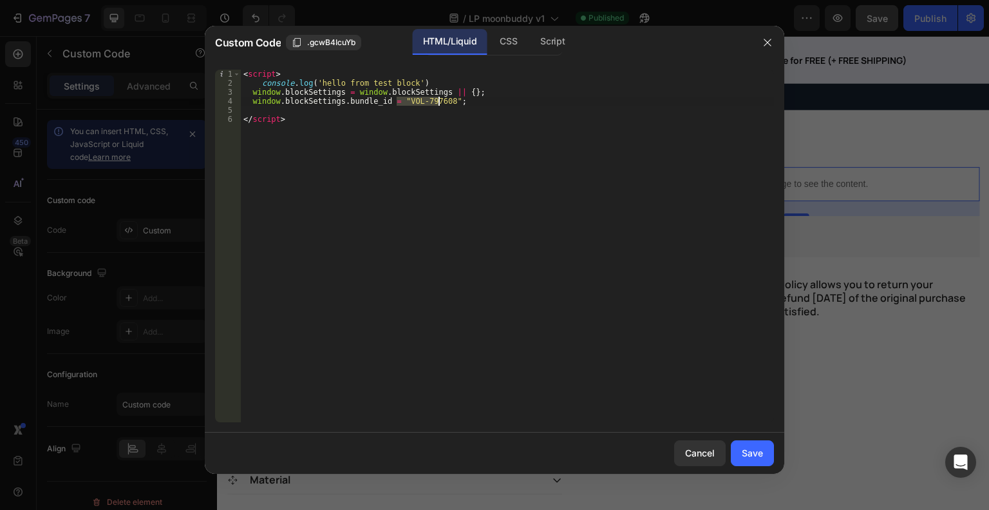
drag, startPoint x: 395, startPoint y: 104, endPoint x: 438, endPoint y: 102, distance: 43.2
click at [438, 102] on div "< script > console . log ( 'hello from test block' ) window . blockSettings = w…" at bounding box center [507, 255] width 533 height 370
paste textarea "23187"
type textarea "window.blockSettings.bundle_id = "VOL-723187";"
click at [751, 453] on div "Save" at bounding box center [752, 453] width 21 height 14
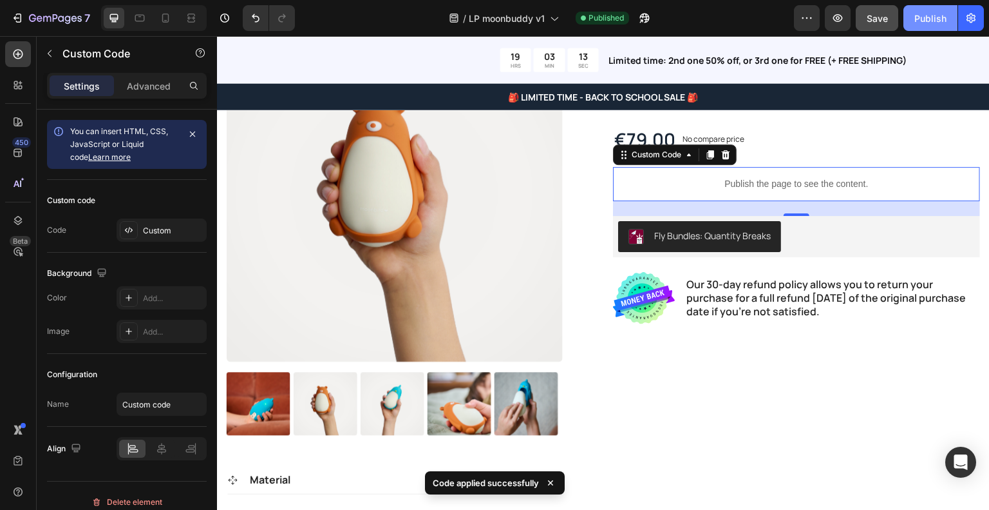
click at [920, 21] on div "Publish" at bounding box center [931, 19] width 32 height 14
